Goal: Find specific page/section: Find specific page/section

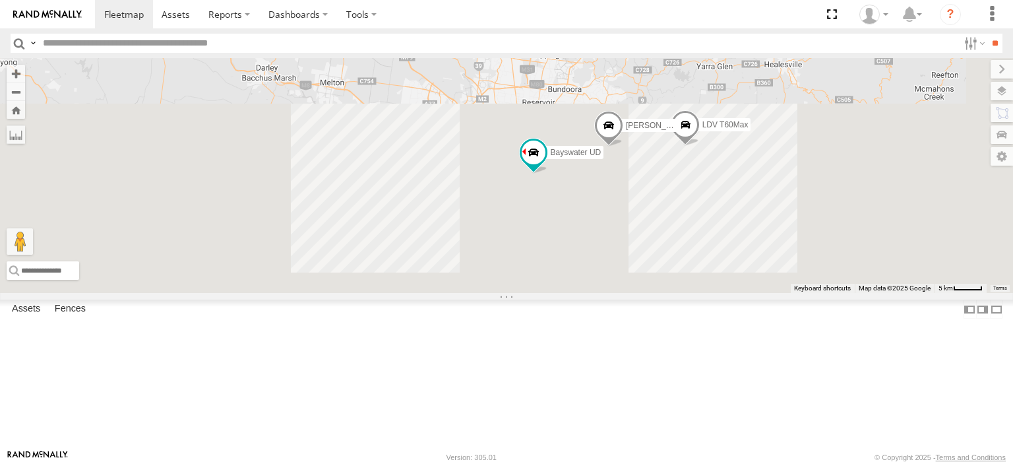
drag, startPoint x: 703, startPoint y: 330, endPoint x: 553, endPoint y: 13, distance: 351.4
click at [553, 13] on body at bounding box center [506, 232] width 1013 height 464
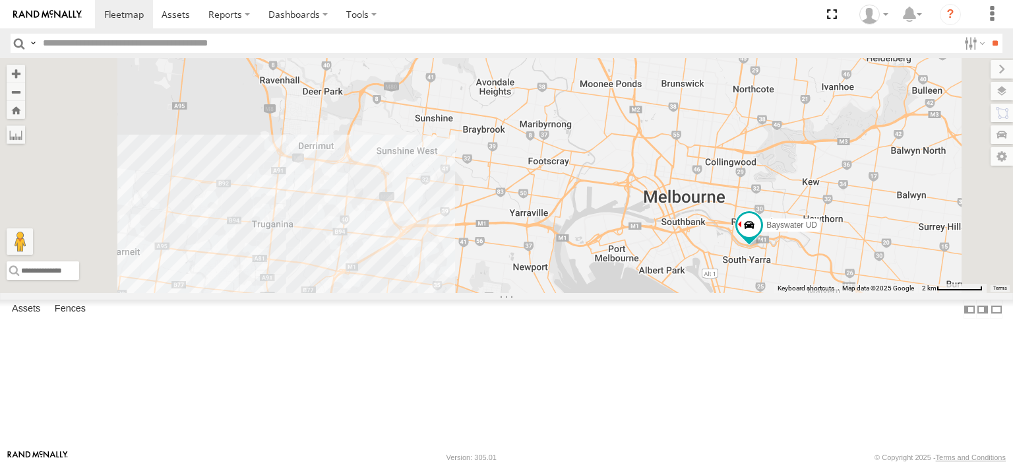
drag, startPoint x: 741, startPoint y: 266, endPoint x: 773, endPoint y: 291, distance: 40.4
click at [773, 291] on div "Bendigo Isuzu FRR Bayswater UD LDV T60Max [PERSON_NAME] BMW Westside UD" at bounding box center [506, 175] width 1013 height 235
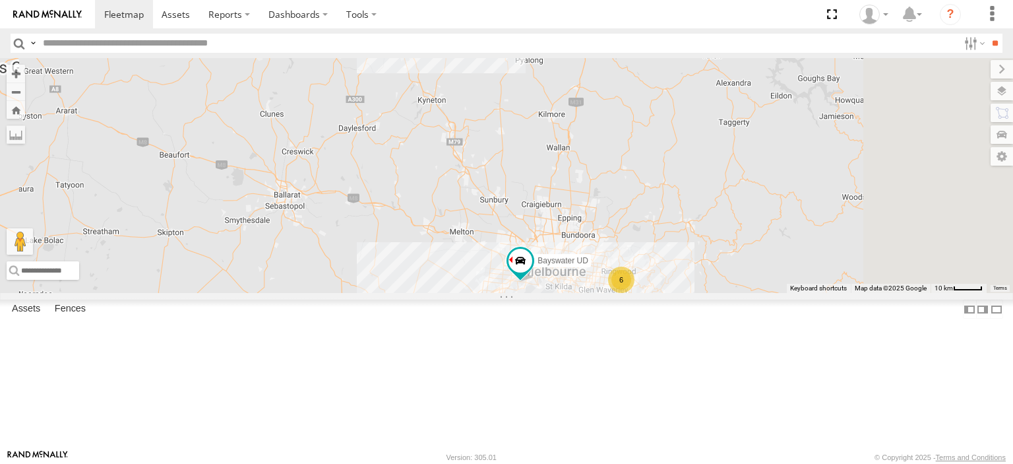
drag, startPoint x: 733, startPoint y: 348, endPoint x: 736, endPoint y: 260, distance: 87.1
click at [736, 258] on div "Bayswater UD 6 2" at bounding box center [506, 175] width 1013 height 235
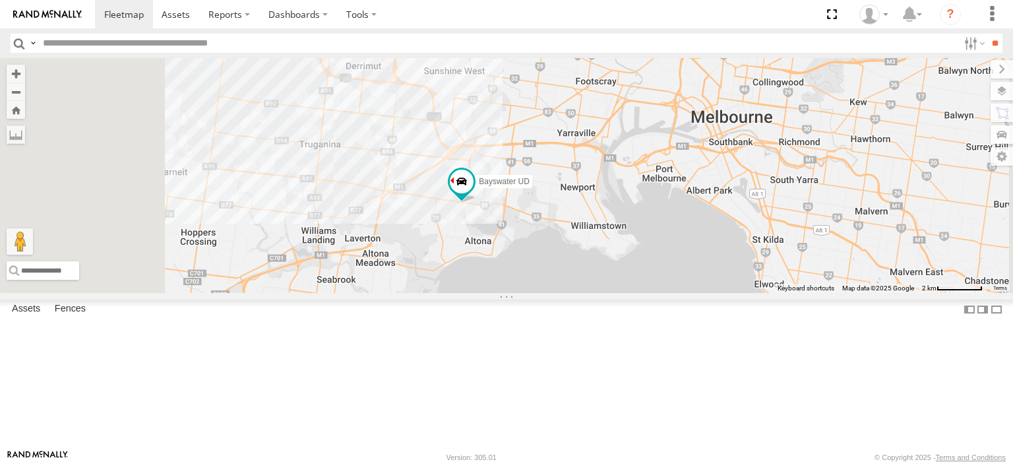
drag, startPoint x: 584, startPoint y: 297, endPoint x: 644, endPoint y: 284, distance: 61.4
click at [644, 284] on div "Bayswater UD LDV T60Max" at bounding box center [506, 175] width 1013 height 235
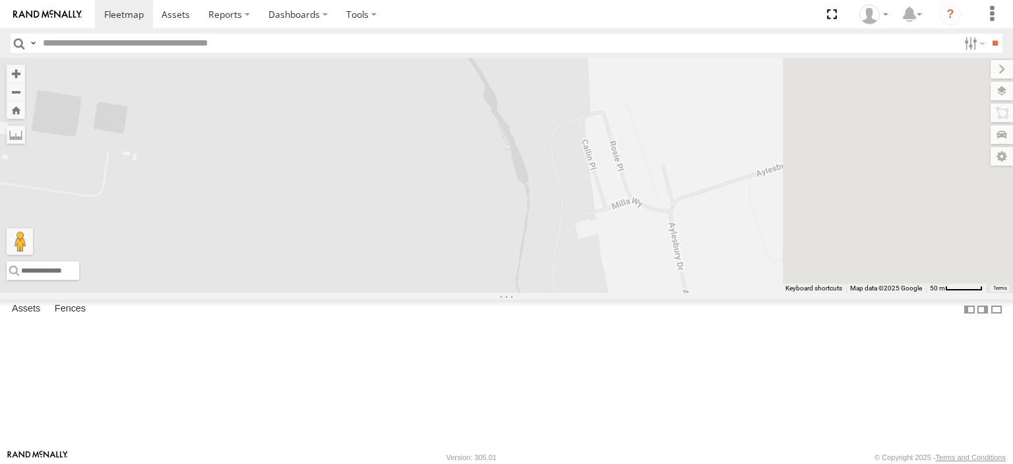
drag, startPoint x: 852, startPoint y: 259, endPoint x: 663, endPoint y: 257, distance: 189.3
click at [663, 257] on div "Bayswater UD LDV T60Max" at bounding box center [506, 175] width 1013 height 235
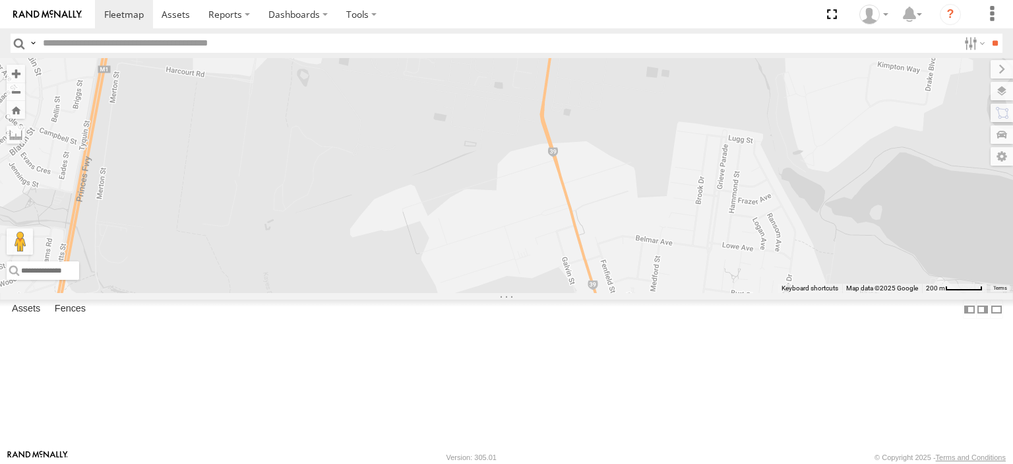
drag, startPoint x: 541, startPoint y: 247, endPoint x: 789, endPoint y: 166, distance: 260.3
click at [789, 166] on div "Bayswater UD LDV T60Max" at bounding box center [506, 175] width 1013 height 235
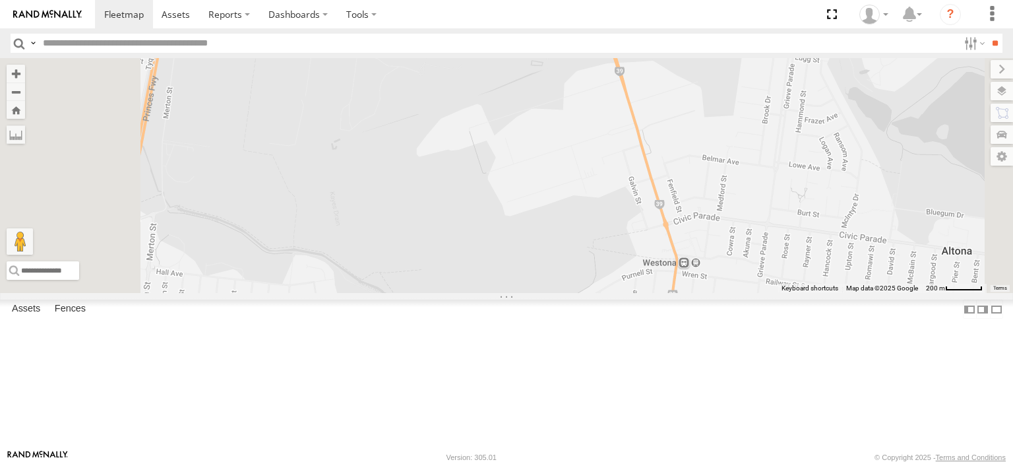
drag, startPoint x: 765, startPoint y: 308, endPoint x: 856, endPoint y: 237, distance: 115.6
click at [856, 237] on div "Bayswater UD LDV T60Max" at bounding box center [506, 175] width 1013 height 235
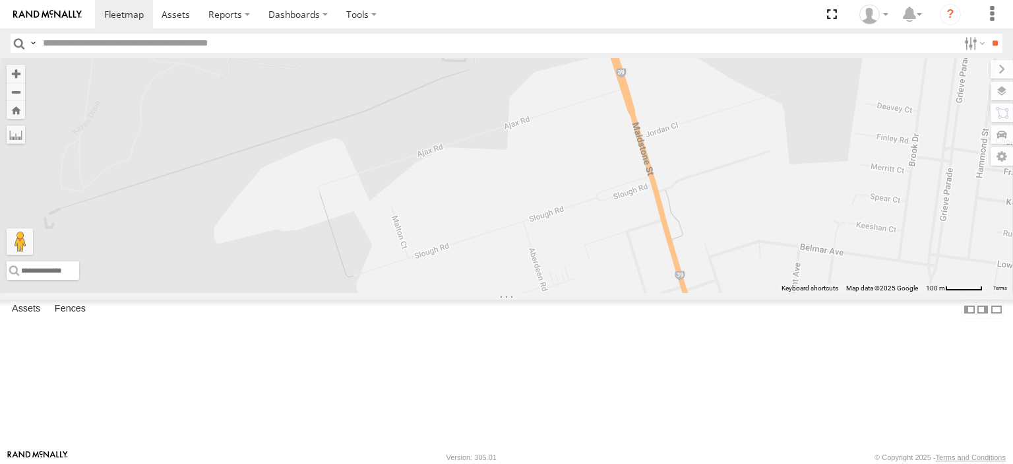
drag, startPoint x: 762, startPoint y: 247, endPoint x: 760, endPoint y: 364, distance: 116.8
click at [760, 293] on div "Bayswater UD LDV T60Max" at bounding box center [506, 175] width 1013 height 235
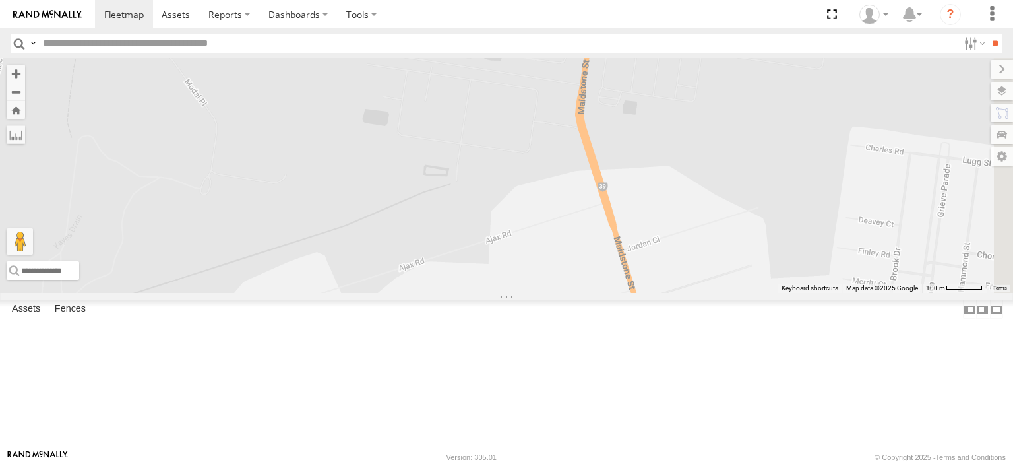
drag, startPoint x: 720, startPoint y: 223, endPoint x: 696, endPoint y: 369, distance: 148.3
click at [696, 293] on div "Bayswater UD LDV T60Max" at bounding box center [506, 175] width 1013 height 235
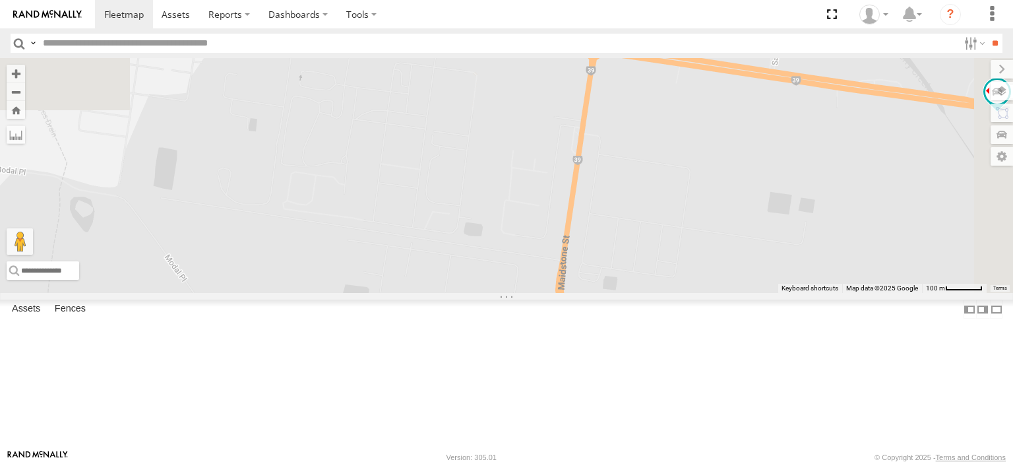
drag, startPoint x: 682, startPoint y: 245, endPoint x: 678, endPoint y: 345, distance: 99.7
click at [665, 293] on div "Bayswater UD LDV T60Max" at bounding box center [506, 175] width 1013 height 235
